Goal: Task Accomplishment & Management: Use online tool/utility

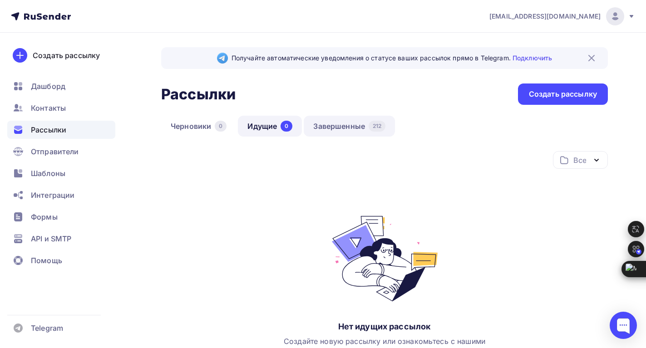
click at [333, 129] on link "Завершенные 212" at bounding box center [349, 126] width 91 height 21
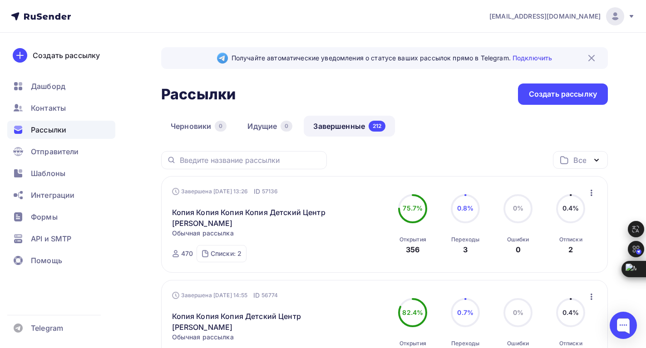
click at [593, 193] on icon "button" at bounding box center [591, 193] width 11 height 11
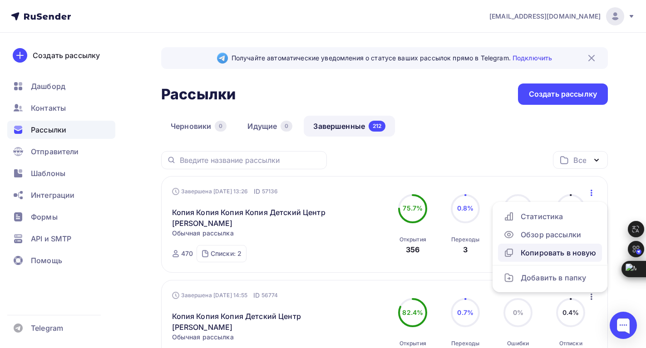
click at [543, 253] on div "Копировать в новую" at bounding box center [550, 252] width 93 height 11
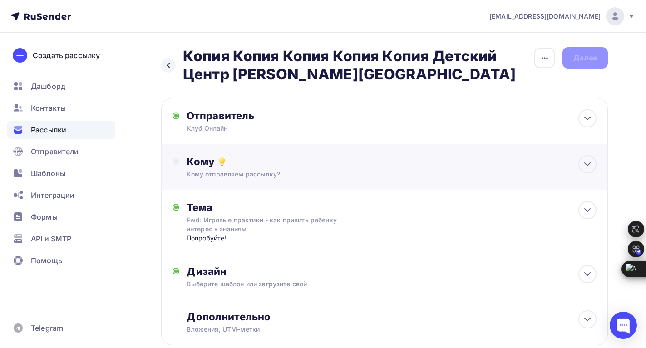
click at [204, 172] on div "Кому отправляем рассылку?" at bounding box center [371, 174] width 369 height 9
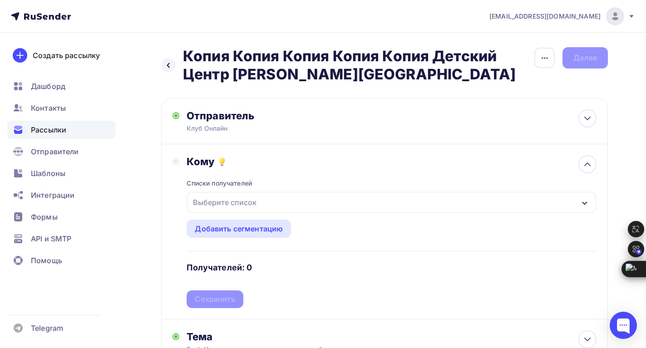
click at [210, 205] on div "Выберите список" at bounding box center [224, 202] width 71 height 16
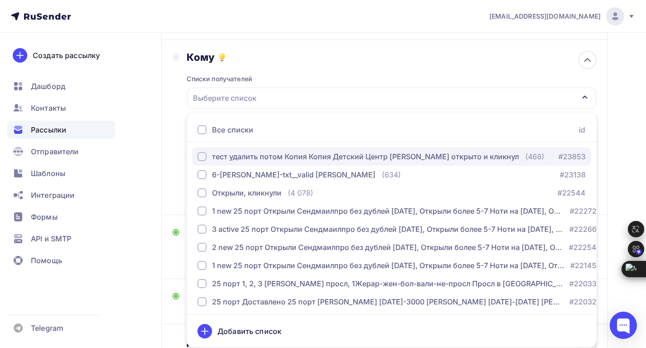
click at [201, 154] on div "button" at bounding box center [201, 156] width 9 height 9
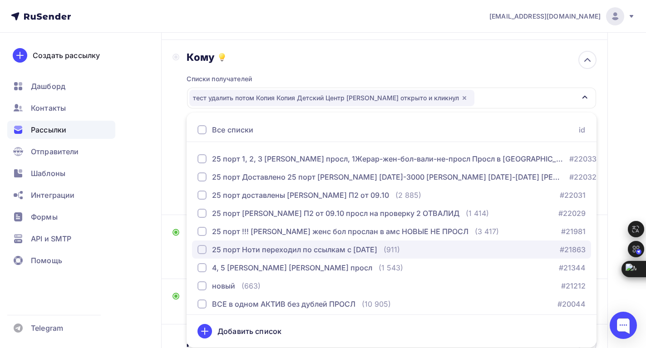
scroll to position [154, 0]
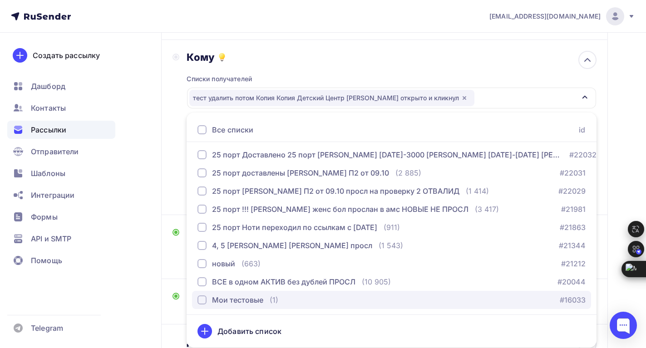
click at [207, 295] on div "Мои тестовые" at bounding box center [230, 300] width 66 height 11
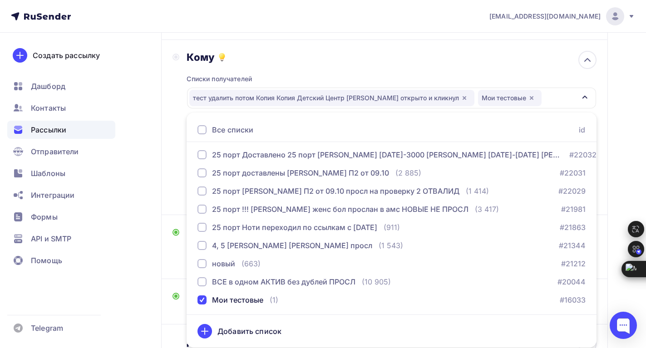
click at [374, 55] on div "Кому" at bounding box center [392, 57] width 410 height 13
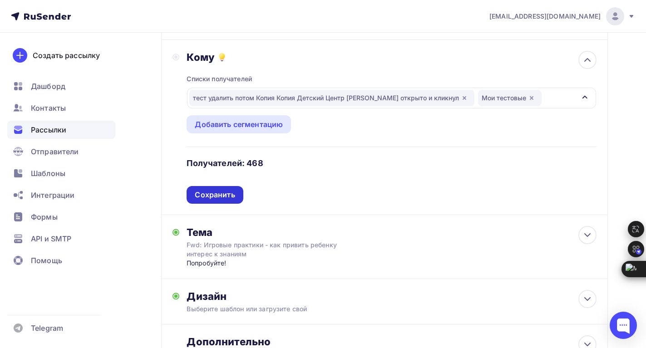
click at [201, 194] on div "Сохранить" at bounding box center [215, 195] width 40 height 10
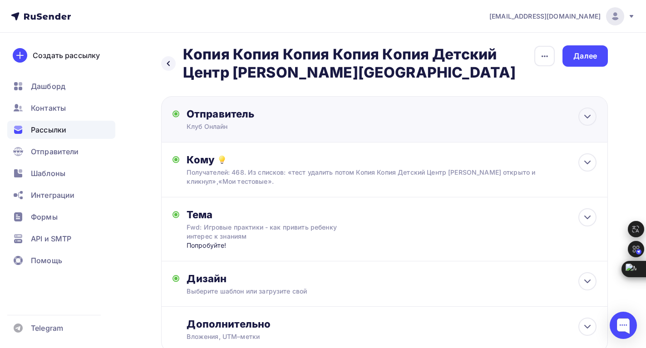
scroll to position [0, 0]
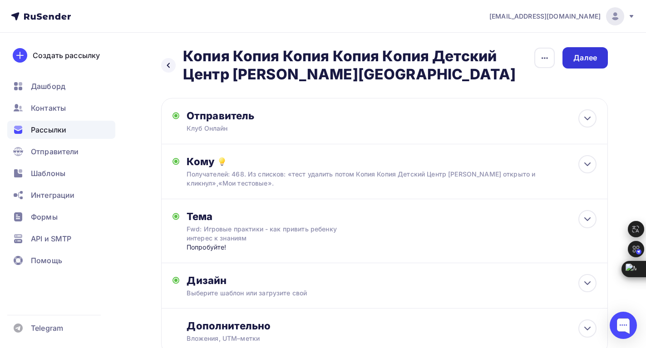
click at [584, 57] on div "Далее" at bounding box center [585, 58] width 24 height 10
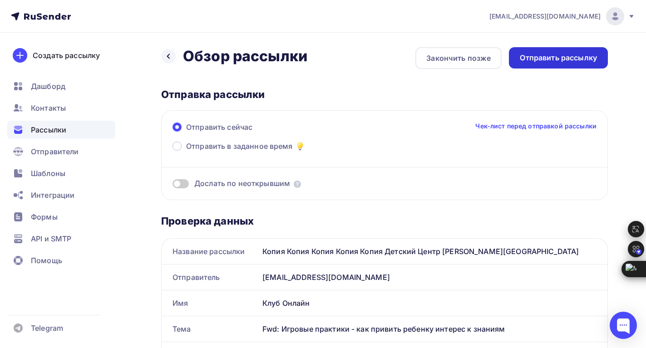
click at [558, 61] on div "Отправить рассылку" at bounding box center [558, 58] width 77 height 10
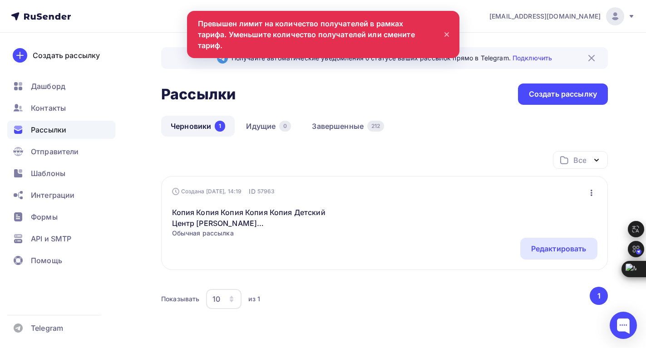
click at [444, 29] on icon at bounding box center [446, 34] width 11 height 11
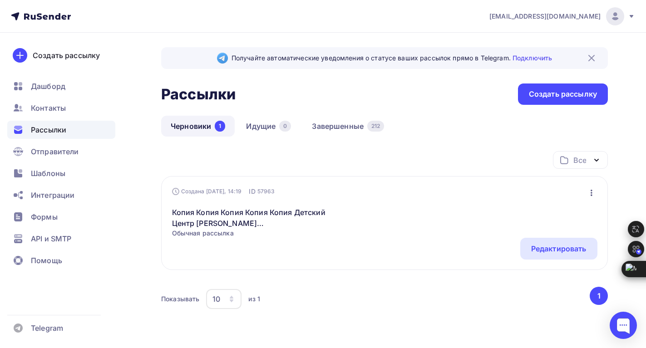
click at [519, 20] on span "[EMAIL_ADDRESS][DOMAIN_NAME]" at bounding box center [544, 16] width 111 height 9
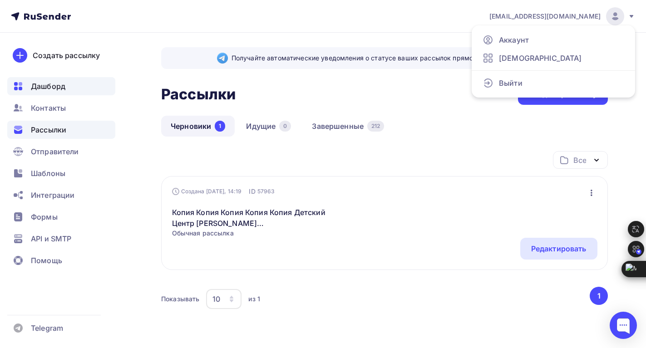
click at [38, 85] on span "Дашборд" at bounding box center [48, 86] width 35 height 11
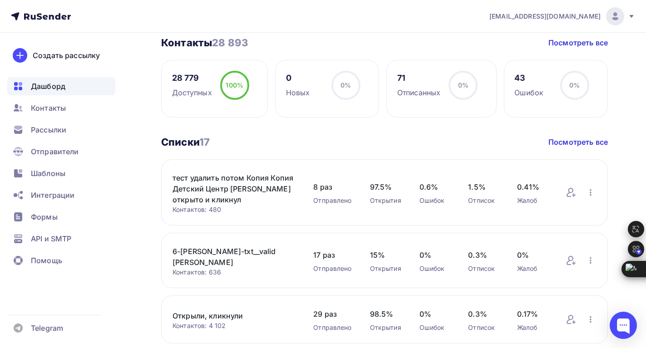
scroll to position [272, 0]
